Goal: Task Accomplishment & Management: Manage account settings

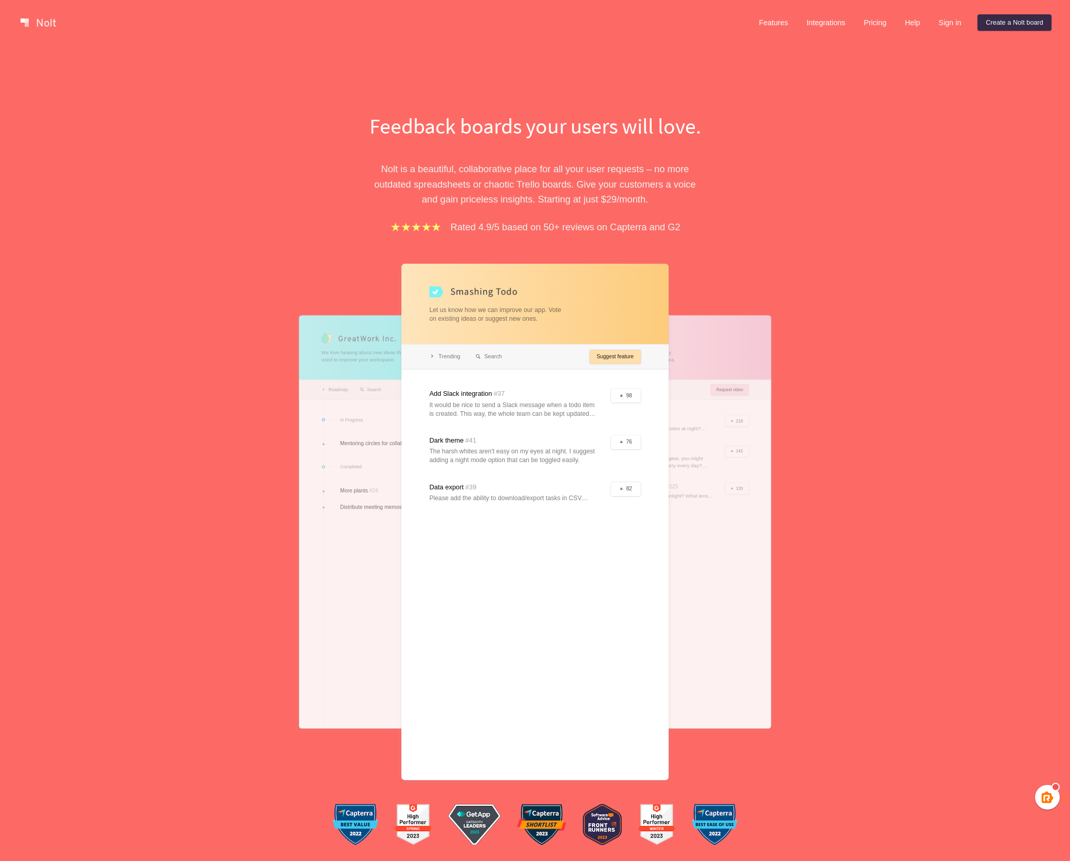
click at [943, 23] on link "Sign in" at bounding box center [949, 22] width 39 height 16
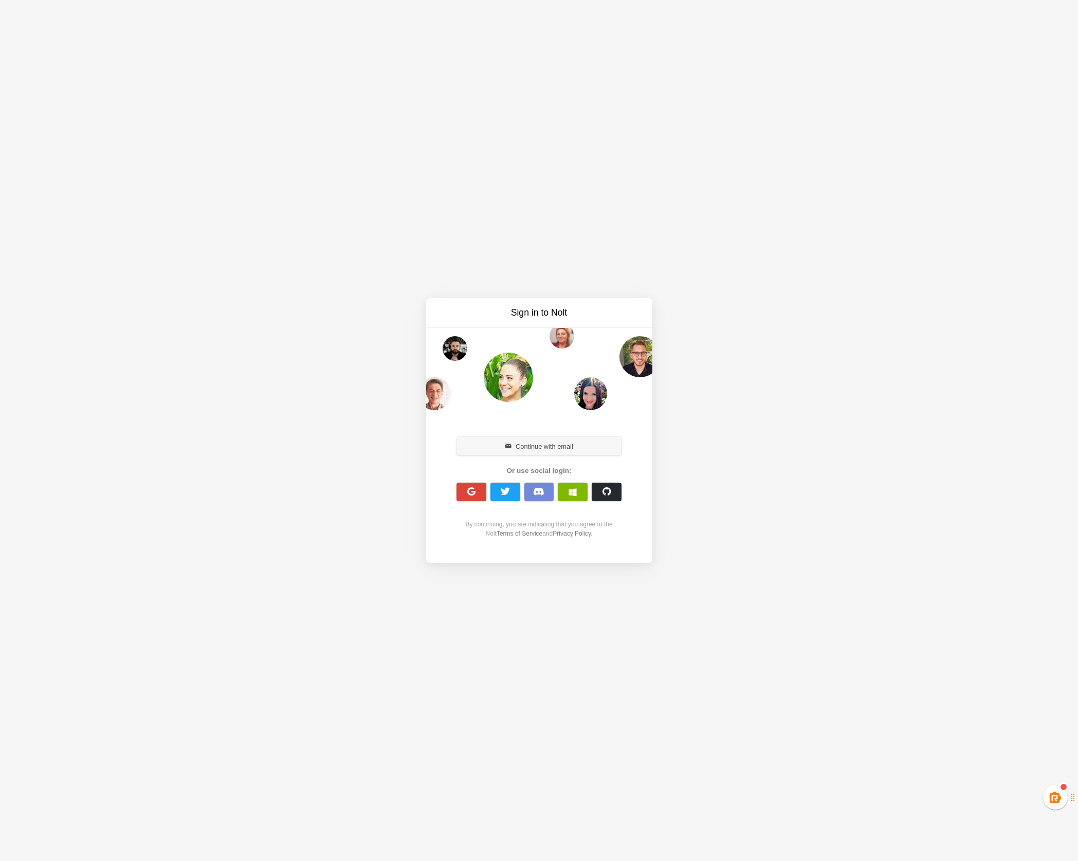
click at [544, 444] on button "Continue with email" at bounding box center [538, 446] width 165 height 19
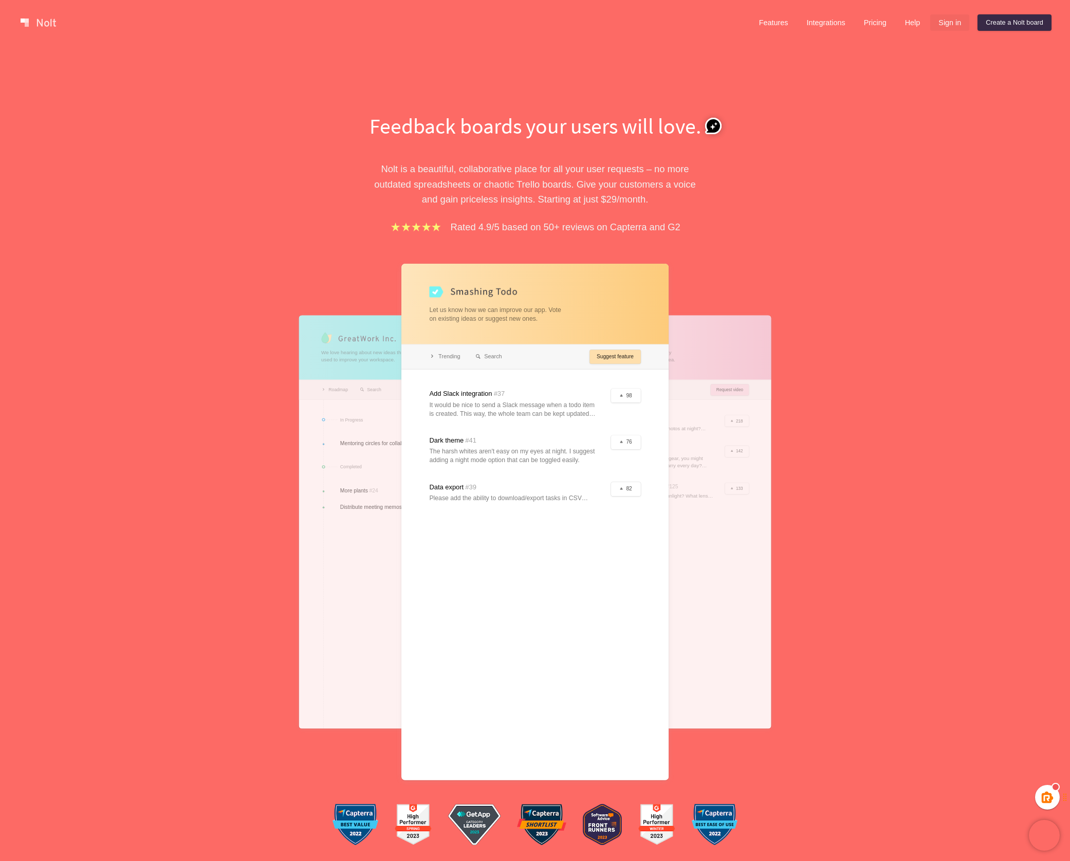
click at [952, 21] on link "Sign in" at bounding box center [949, 22] width 39 height 16
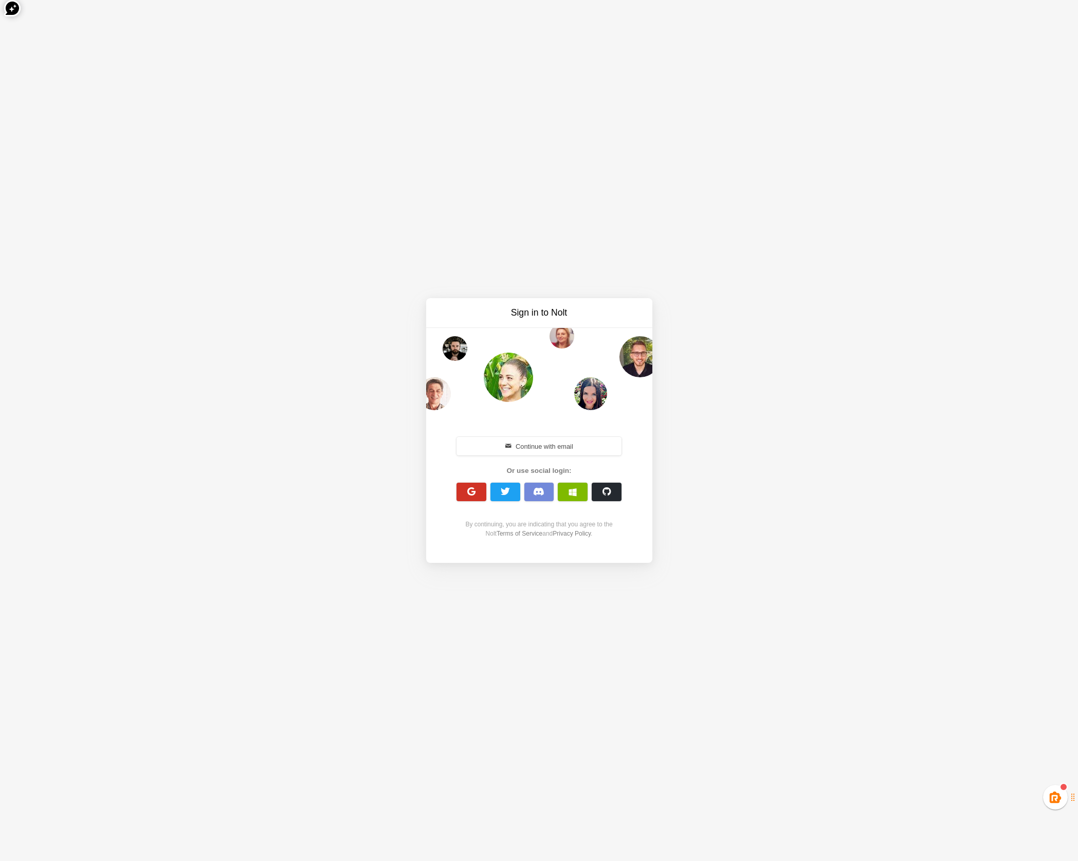
click at [478, 492] on button "button" at bounding box center [471, 492] width 30 height 19
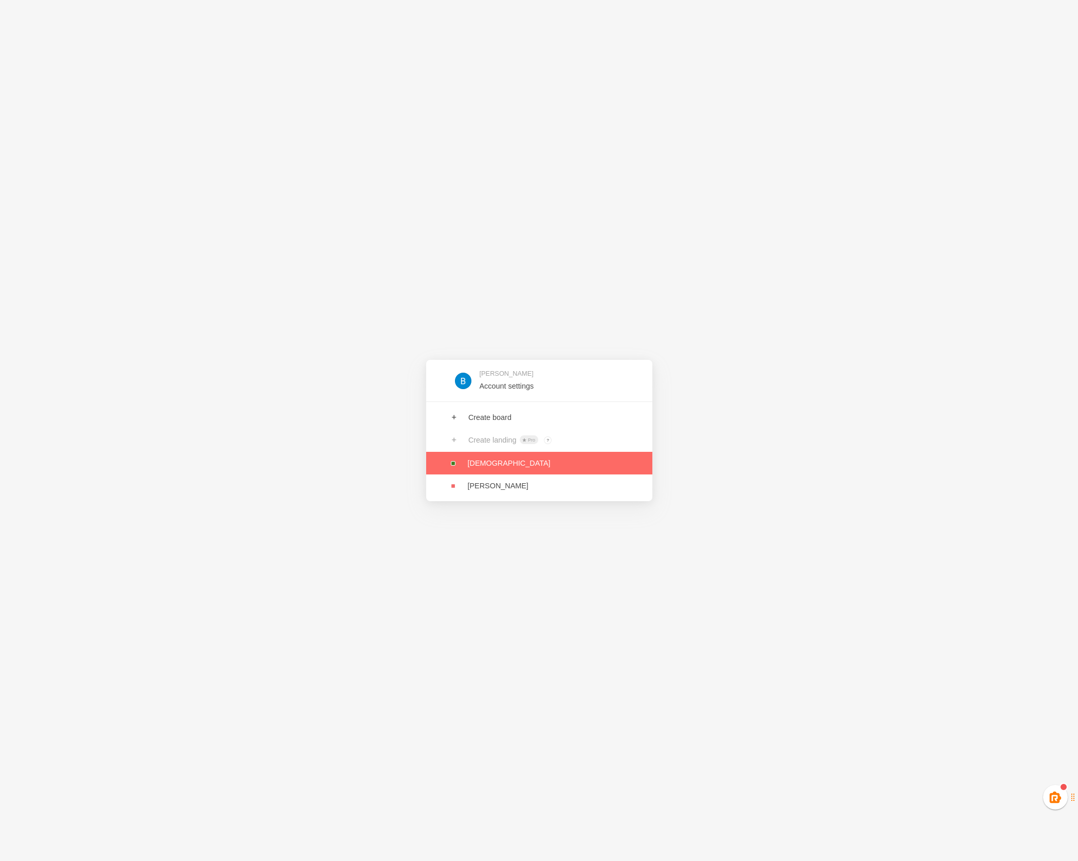
click at [500, 464] on link at bounding box center [539, 463] width 226 height 23
click at [470, 489] on link at bounding box center [539, 485] width 226 height 23
